Goal: Task Accomplishment & Management: Use online tool/utility

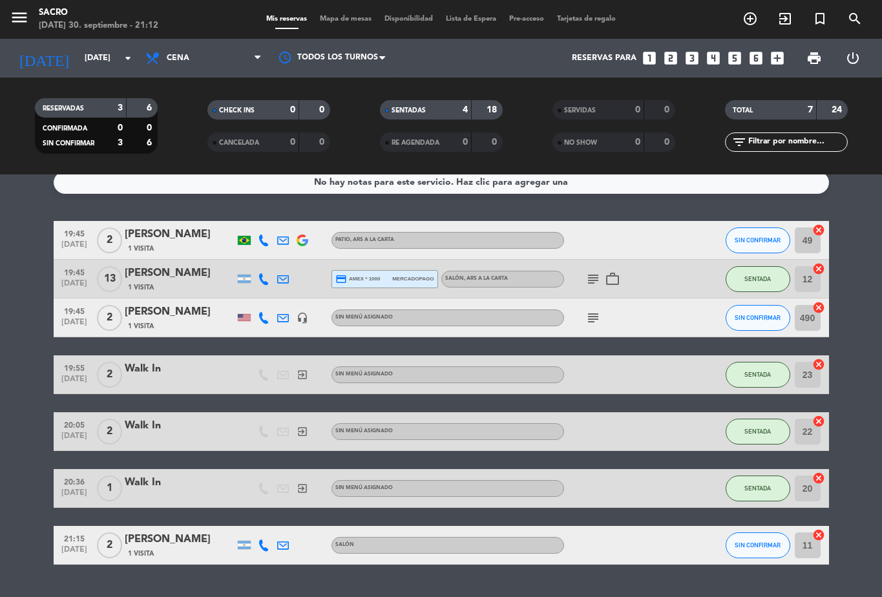
scroll to position [12, 0]
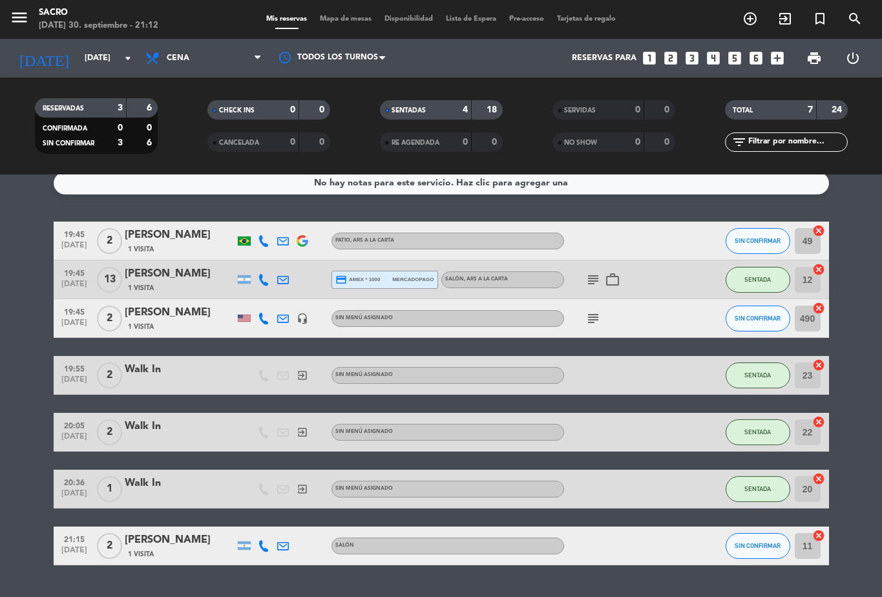
click at [771, 553] on button "SIN CONFIRMAR" at bounding box center [758, 546] width 65 height 26
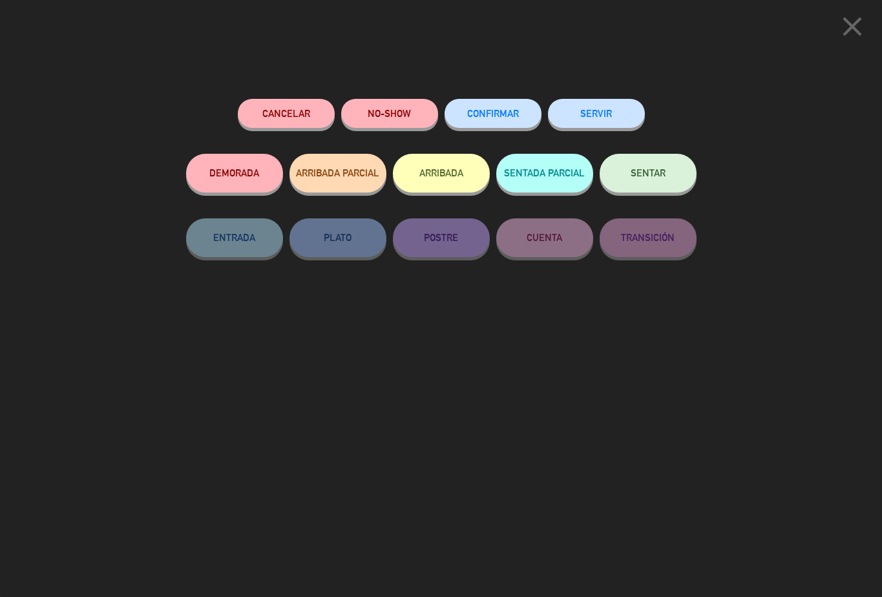
click at [855, 32] on icon "close" at bounding box center [852, 26] width 32 height 32
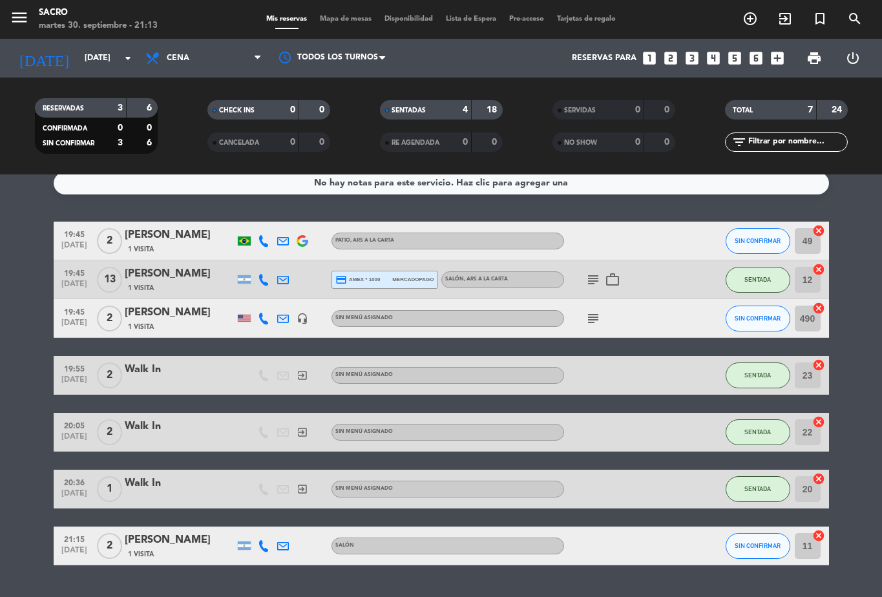
click at [820, 536] on icon "cancel" at bounding box center [818, 535] width 13 height 13
click at [813, 545] on icon "border_all" at bounding box center [810, 546] width 16 height 16
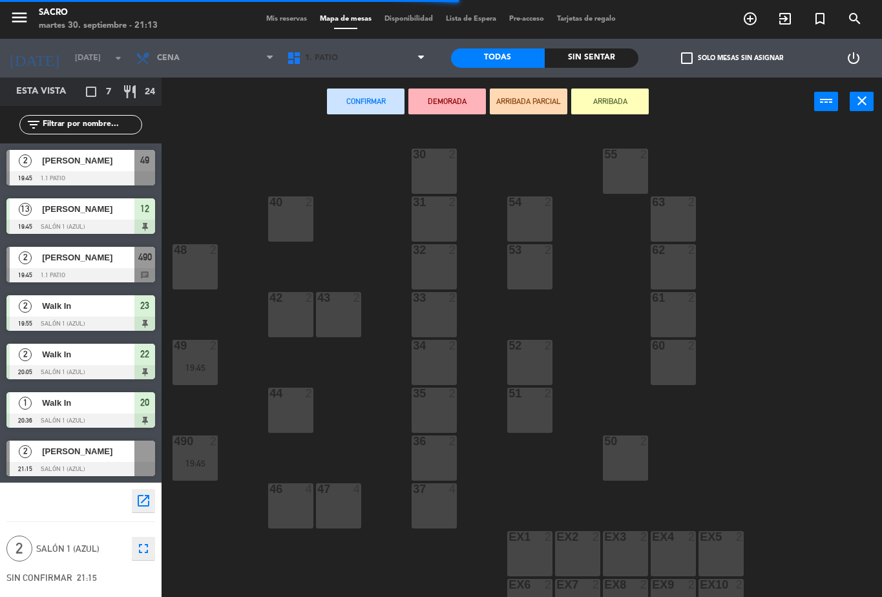
click at [376, 48] on span "1. PATIO" at bounding box center [355, 58] width 151 height 28
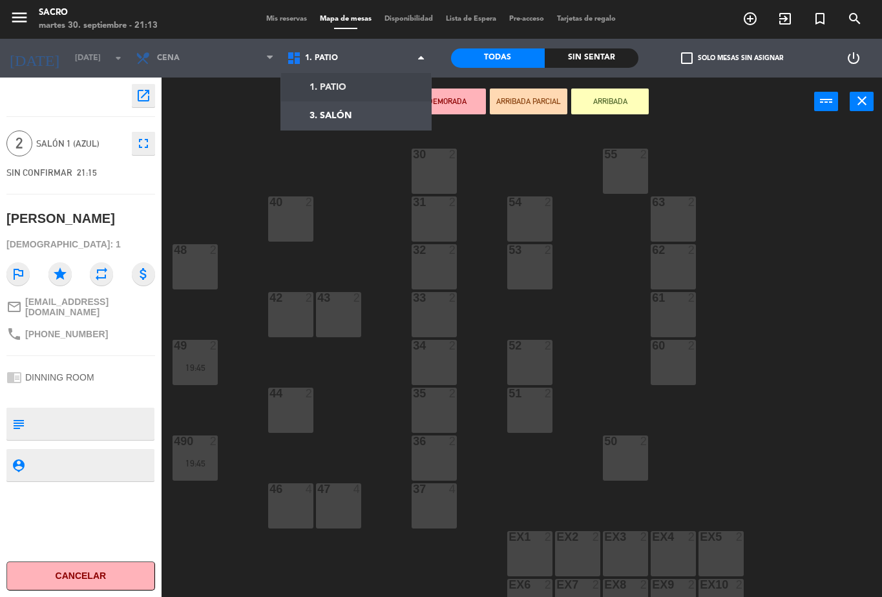
click at [386, 127] on ng-component "menu Sacro [DATE] 30. septiembre - 21:13 Mis reservas Mapa de mesas Disponibili…" at bounding box center [441, 298] width 882 height 597
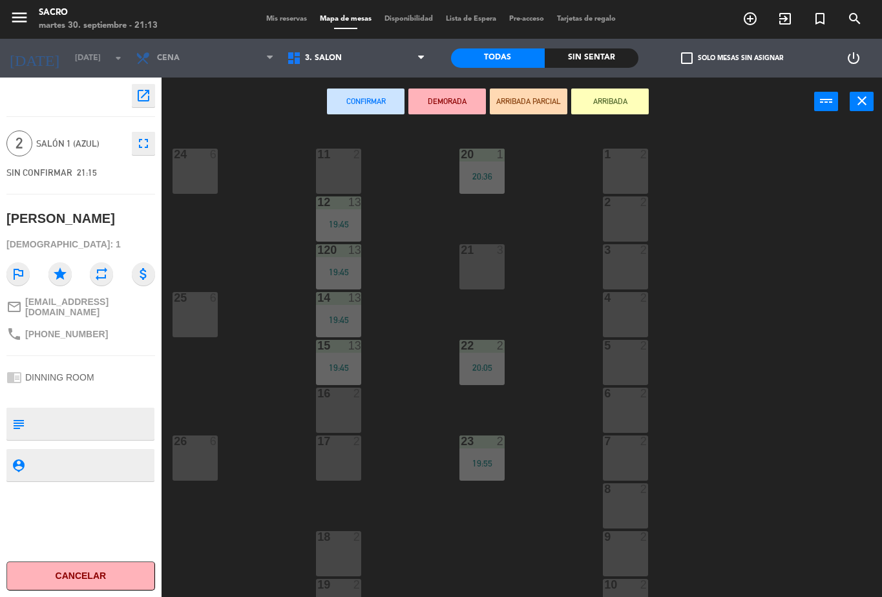
click at [473, 262] on div "21 3" at bounding box center [481, 266] width 45 height 45
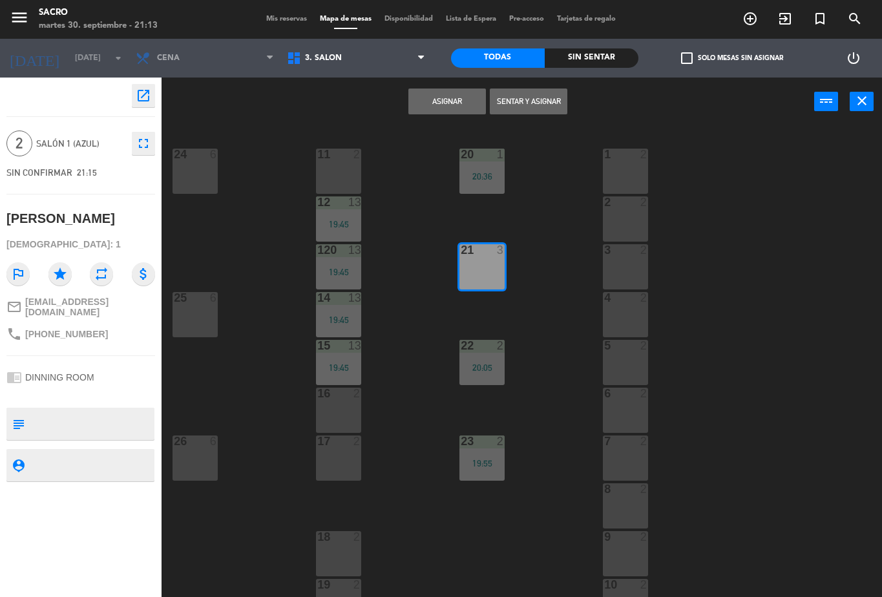
click at [541, 95] on button "Sentar y Asignar" at bounding box center [529, 102] width 78 height 26
